Goal: Task Accomplishment & Management: Manage account settings

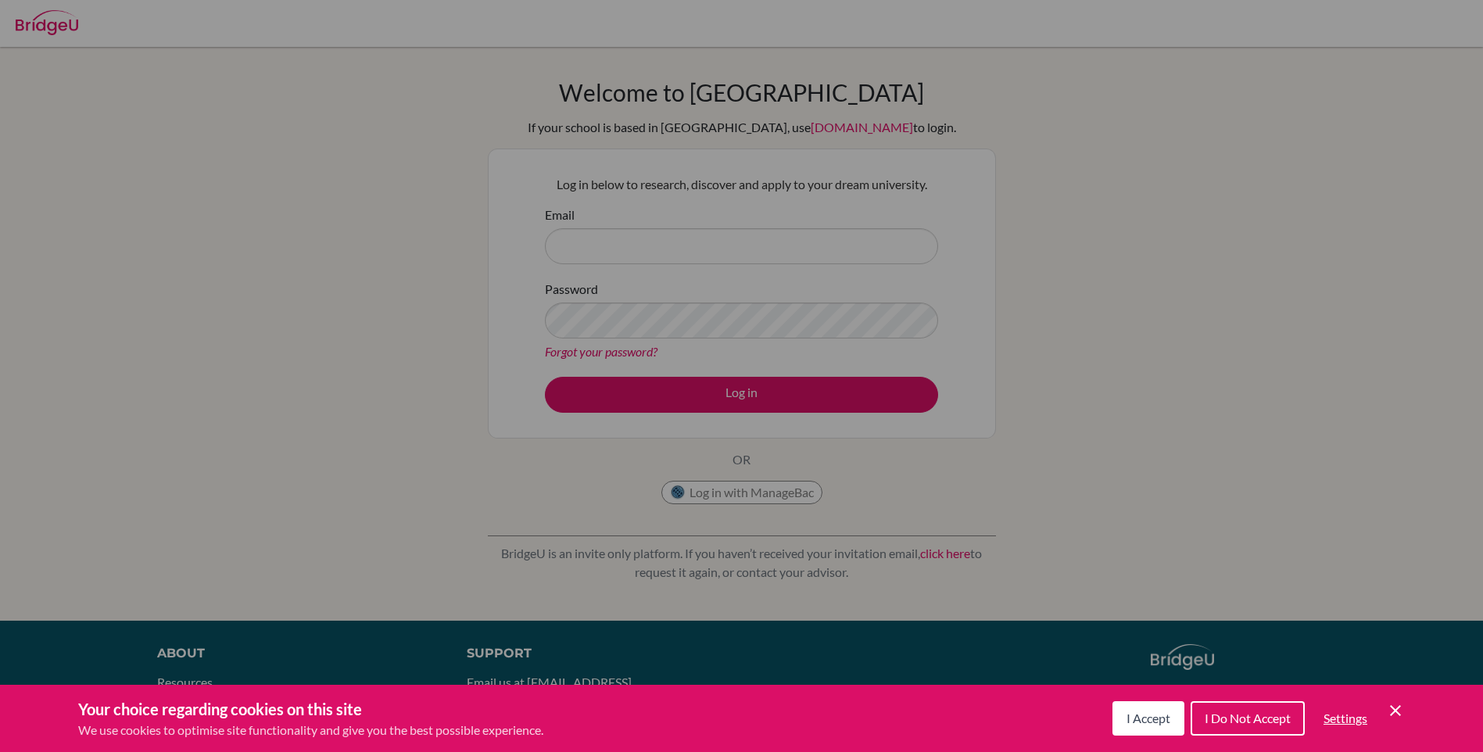
click at [1277, 723] on span "I Do Not Accept" at bounding box center [1248, 718] width 86 height 15
click at [1277, 723] on div "About Resources Terms Privacy Cookies Acknowledgements Support Email us at [EMA…" at bounding box center [741, 719] width 1483 height 151
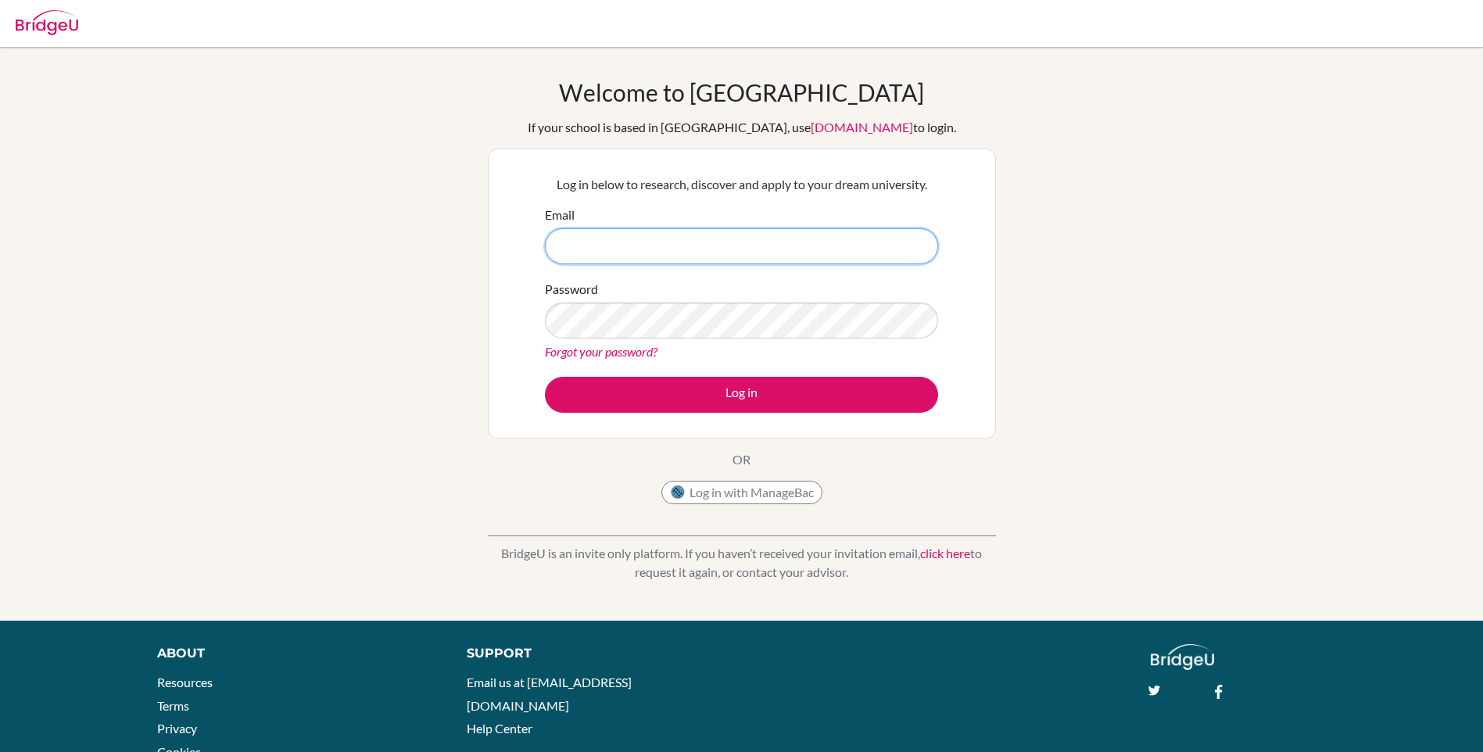
click at [652, 255] on input "Email" at bounding box center [741, 246] width 393 height 36
click at [567, 249] on input "Email" at bounding box center [741, 246] width 393 height 36
click at [599, 245] on input "Email" at bounding box center [741, 246] width 393 height 36
type input "[EMAIL_ADDRESS][DOMAIN_NAME]"
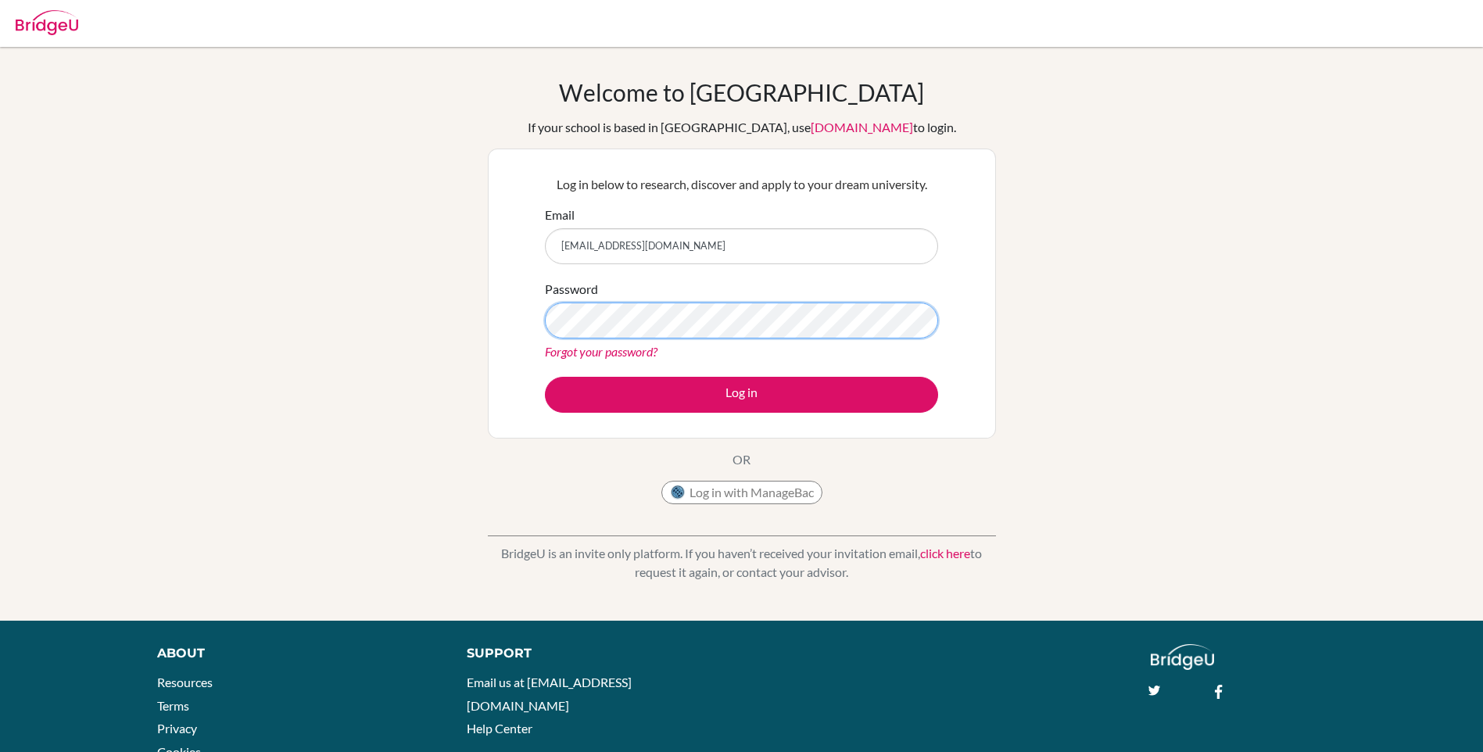
click at [545, 377] on button "Log in" at bounding box center [741, 395] width 393 height 36
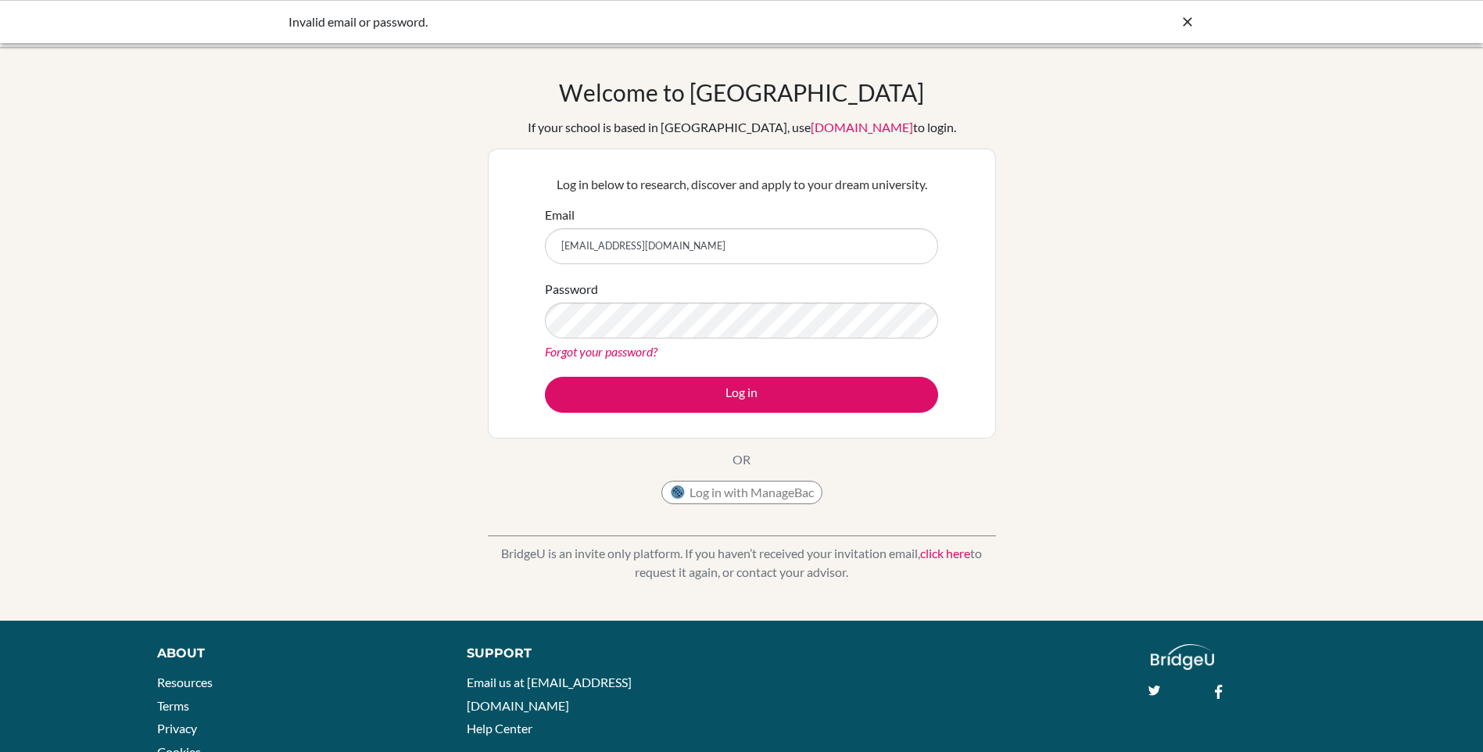
click at [638, 354] on link "Forgot your password?" at bounding box center [601, 351] width 113 height 15
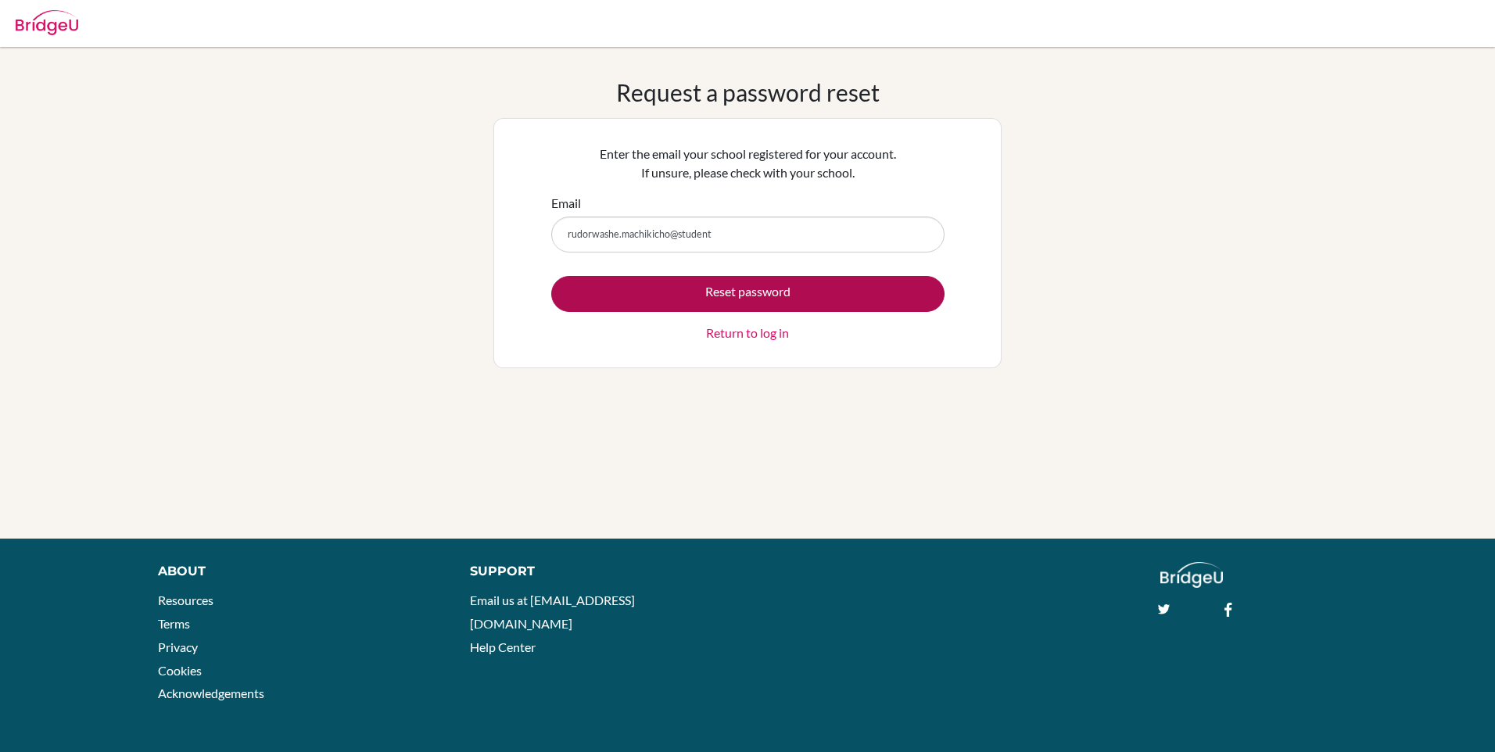
type input "[EMAIL_ADDRESS][DOMAIN_NAME]"
click at [642, 294] on button "Reset password" at bounding box center [747, 294] width 393 height 36
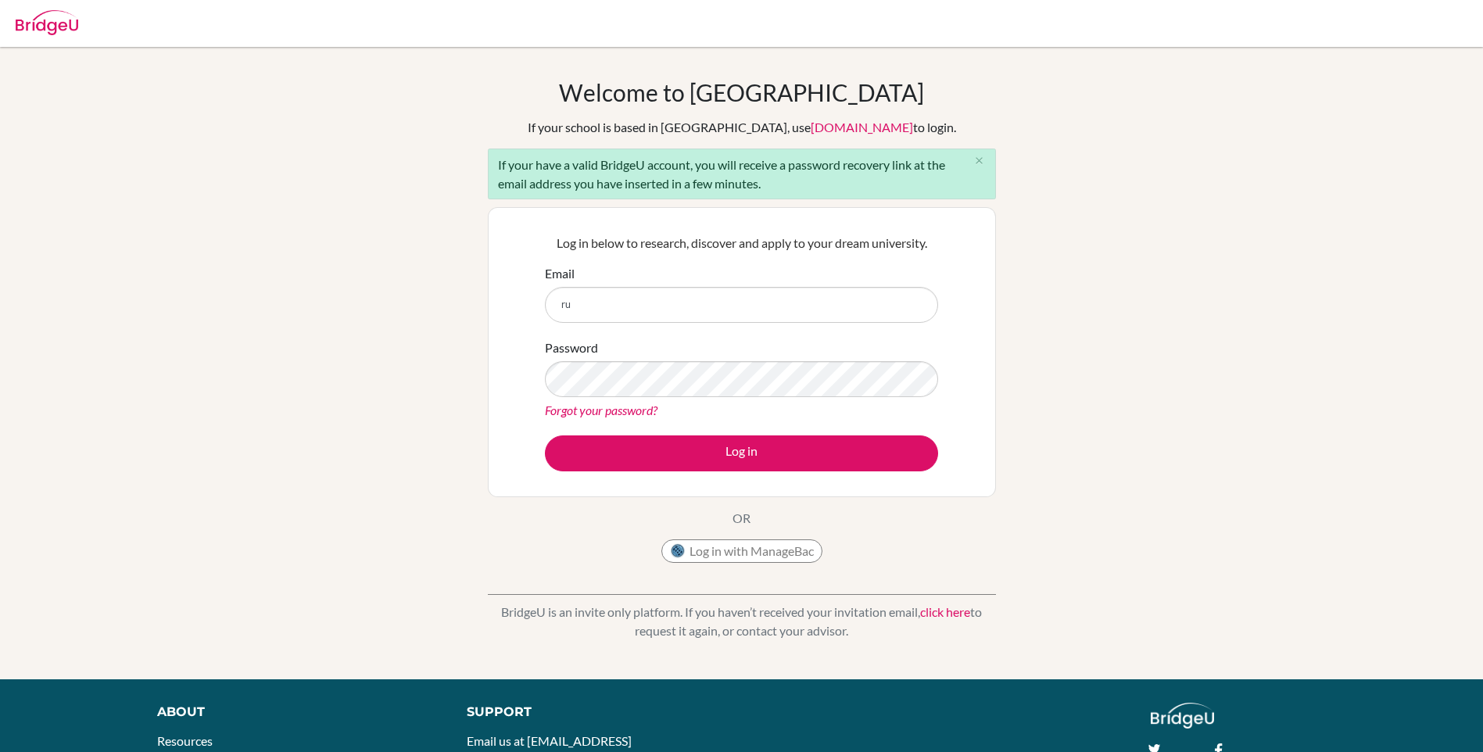
type input "[EMAIL_ADDRESS][DOMAIN_NAME]"
click at [545, 435] on button "Log in" at bounding box center [741, 453] width 393 height 36
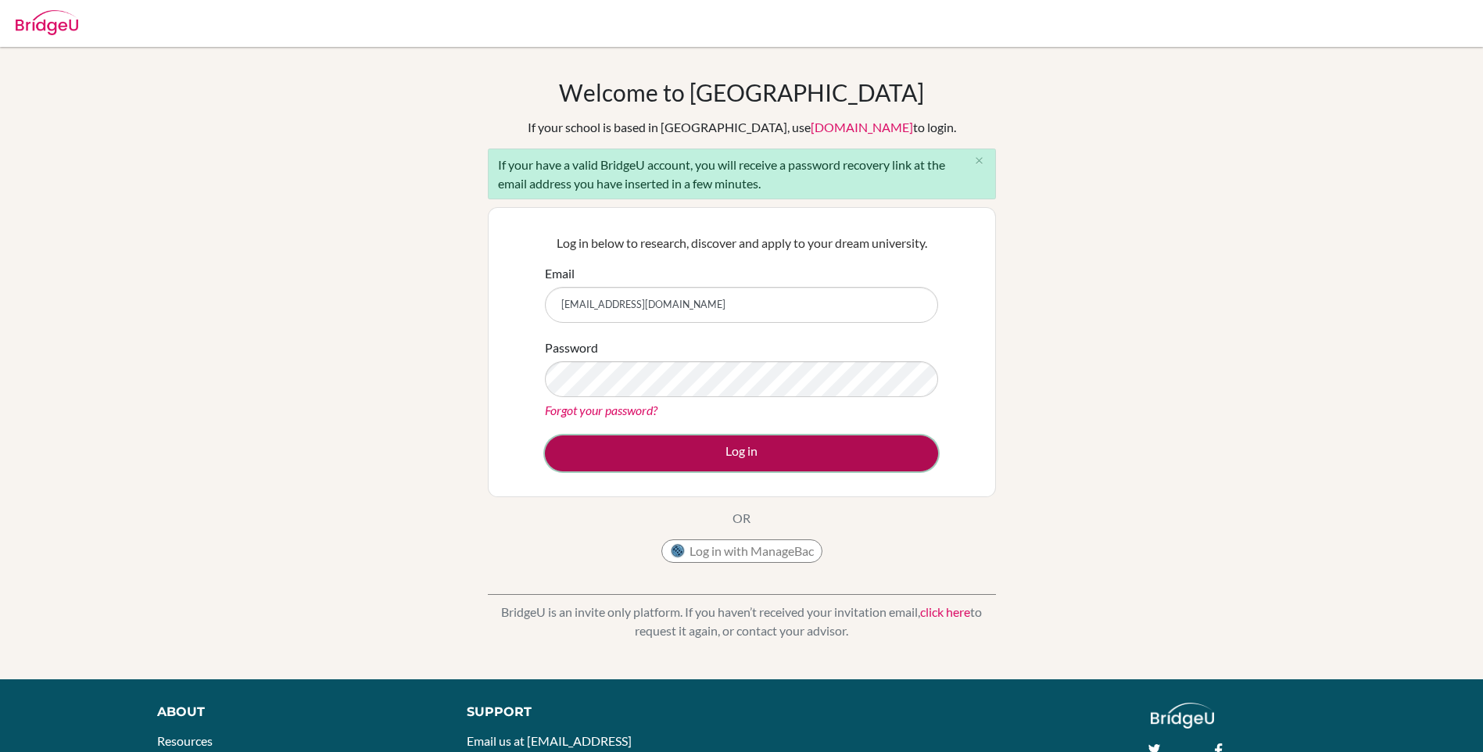
click at [788, 451] on button "Log in" at bounding box center [741, 453] width 393 height 36
